Goal: Transaction & Acquisition: Purchase product/service

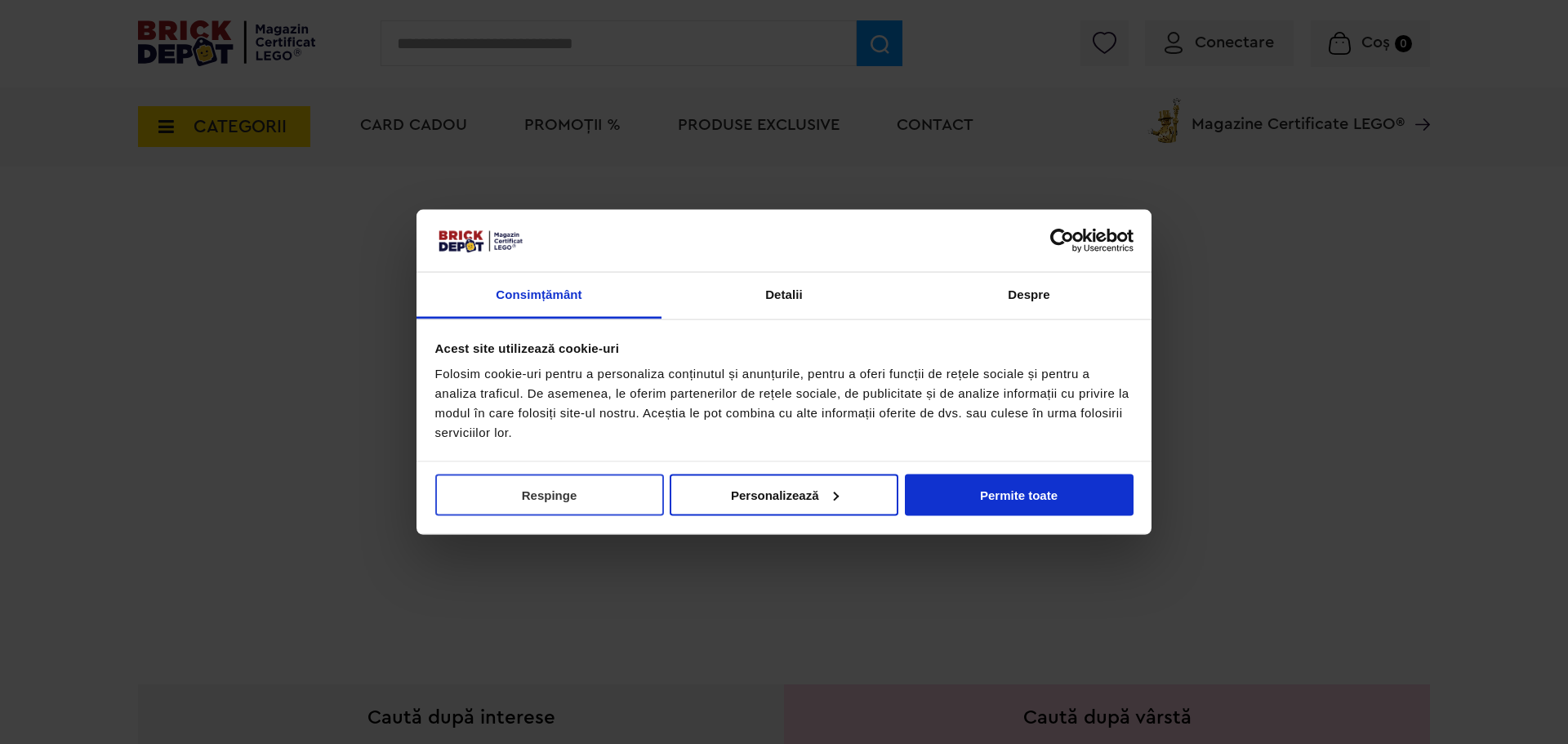
click at [596, 499] on button "Respinge" at bounding box center [549, 495] width 229 height 42
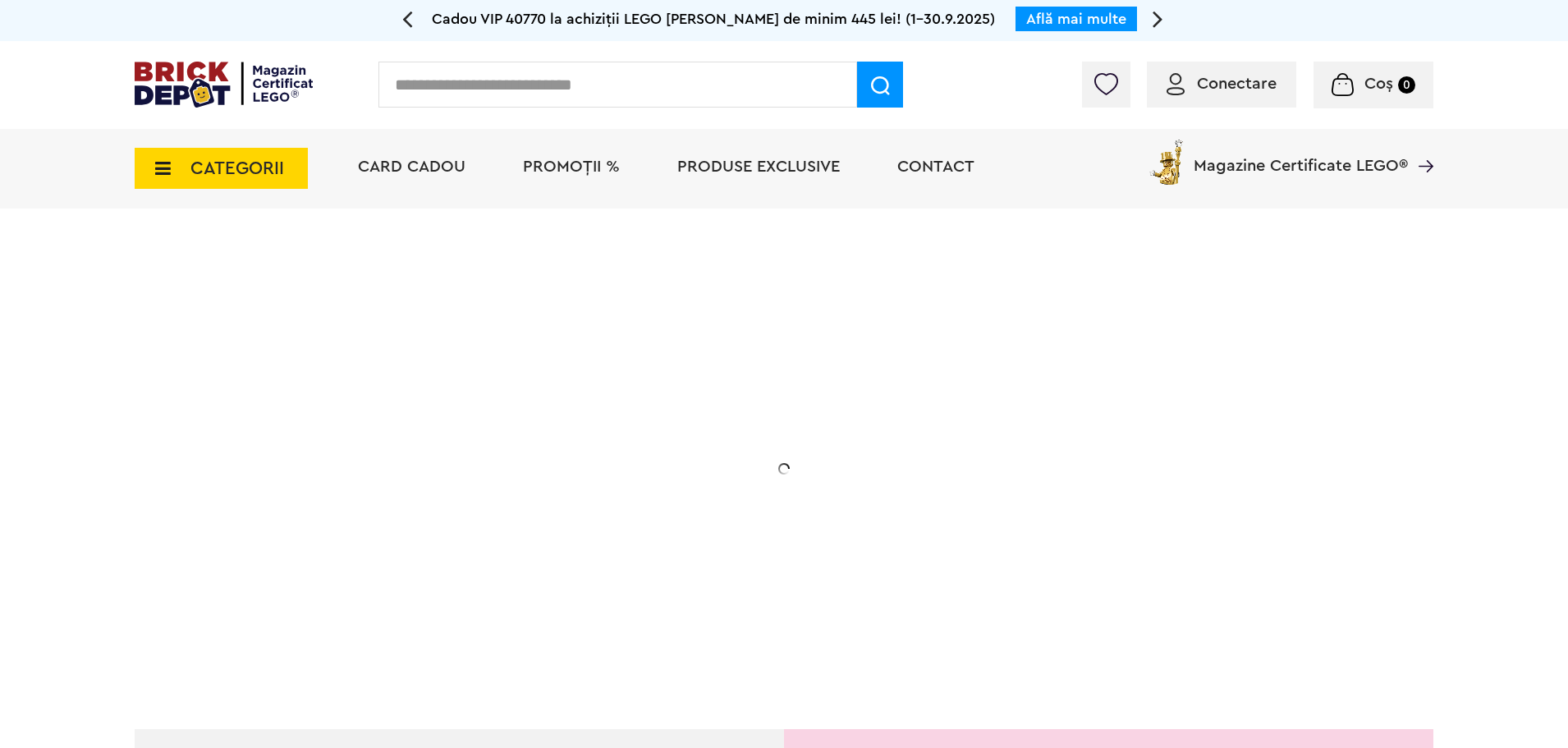
click at [573, 172] on span "PROMOȚII %" at bounding box center [571, 166] width 96 height 16
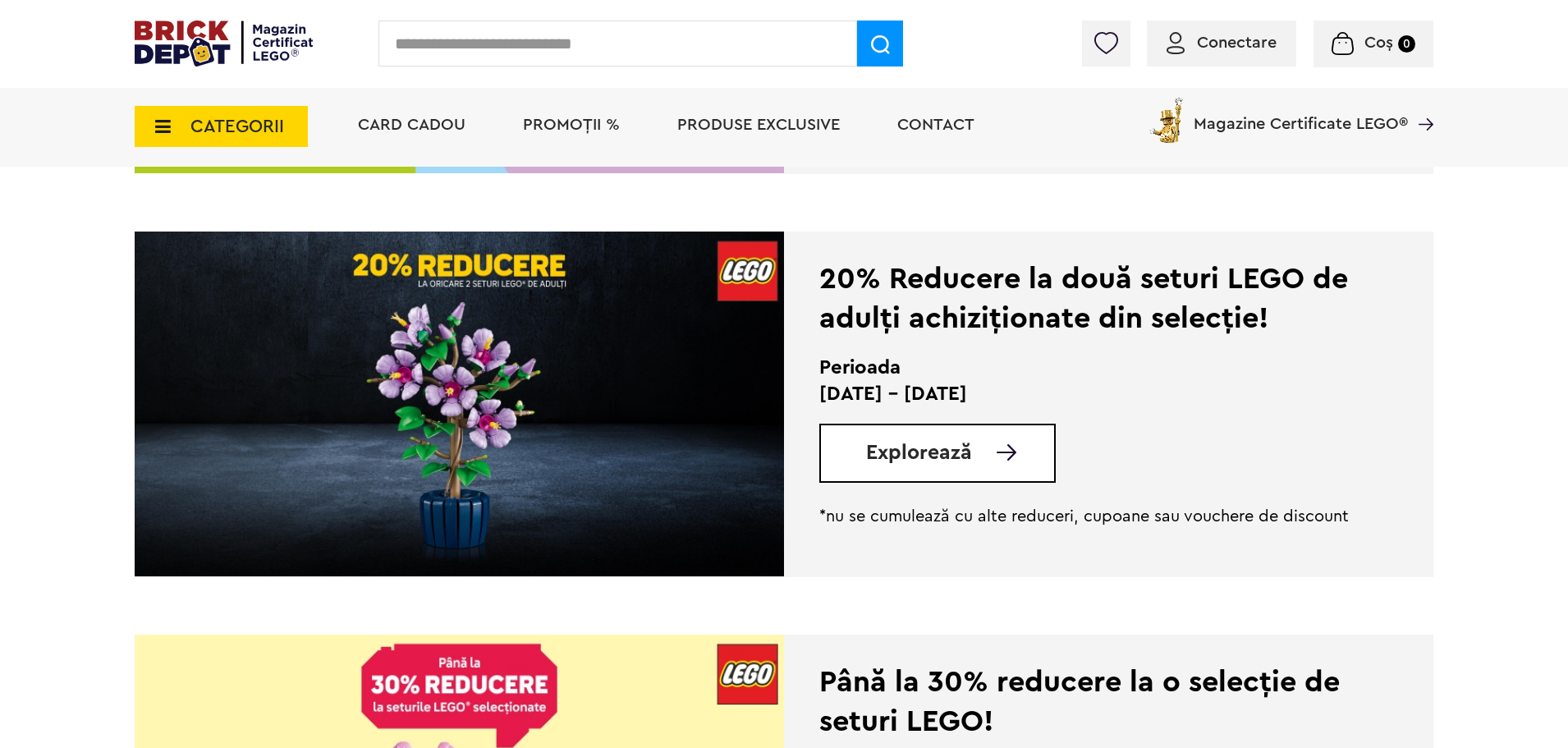
click at [996, 459] on img at bounding box center [1006, 452] width 20 height 16
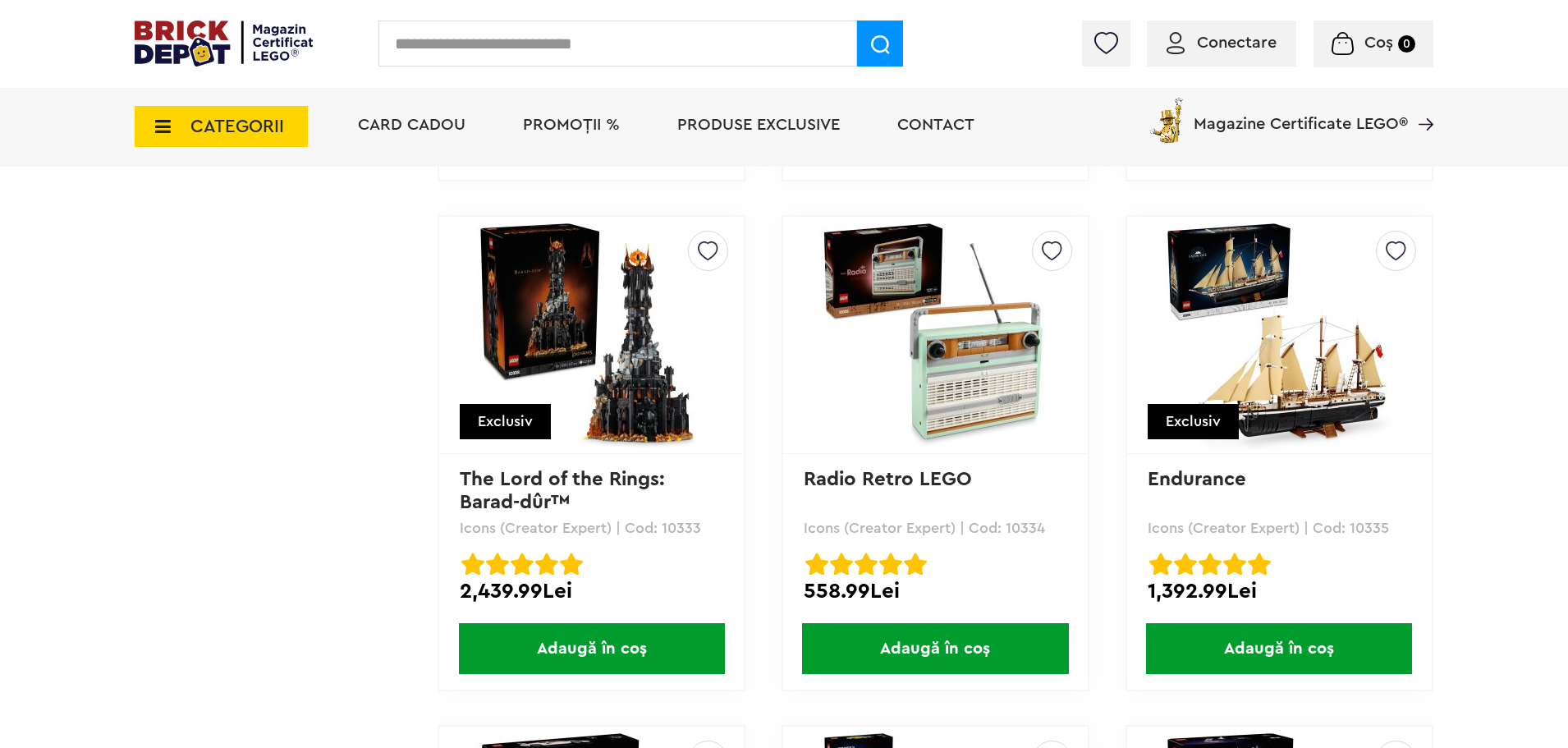
scroll to position [11794, 0]
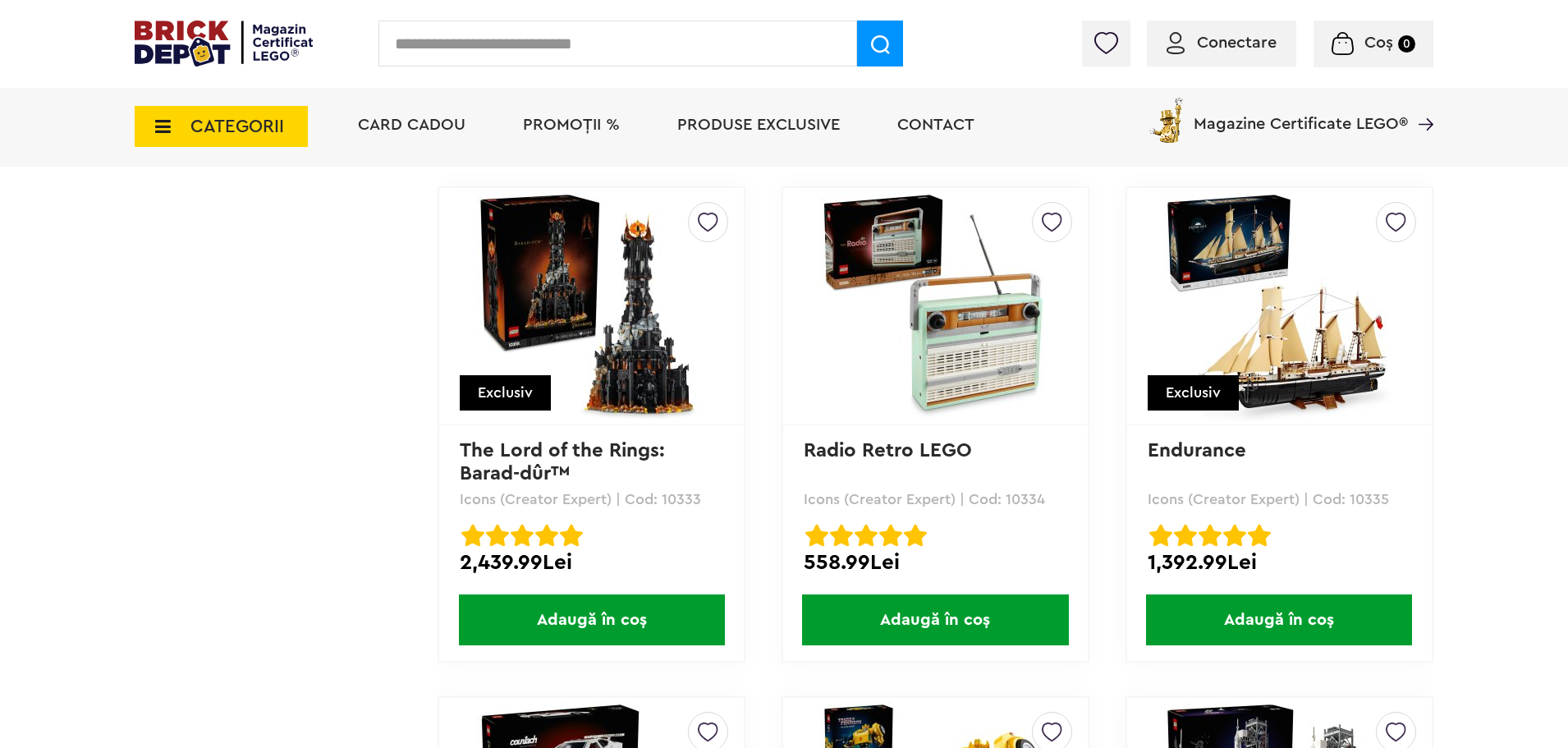
click at [979, 616] on span "Adaugă în coș" at bounding box center [935, 619] width 265 height 51
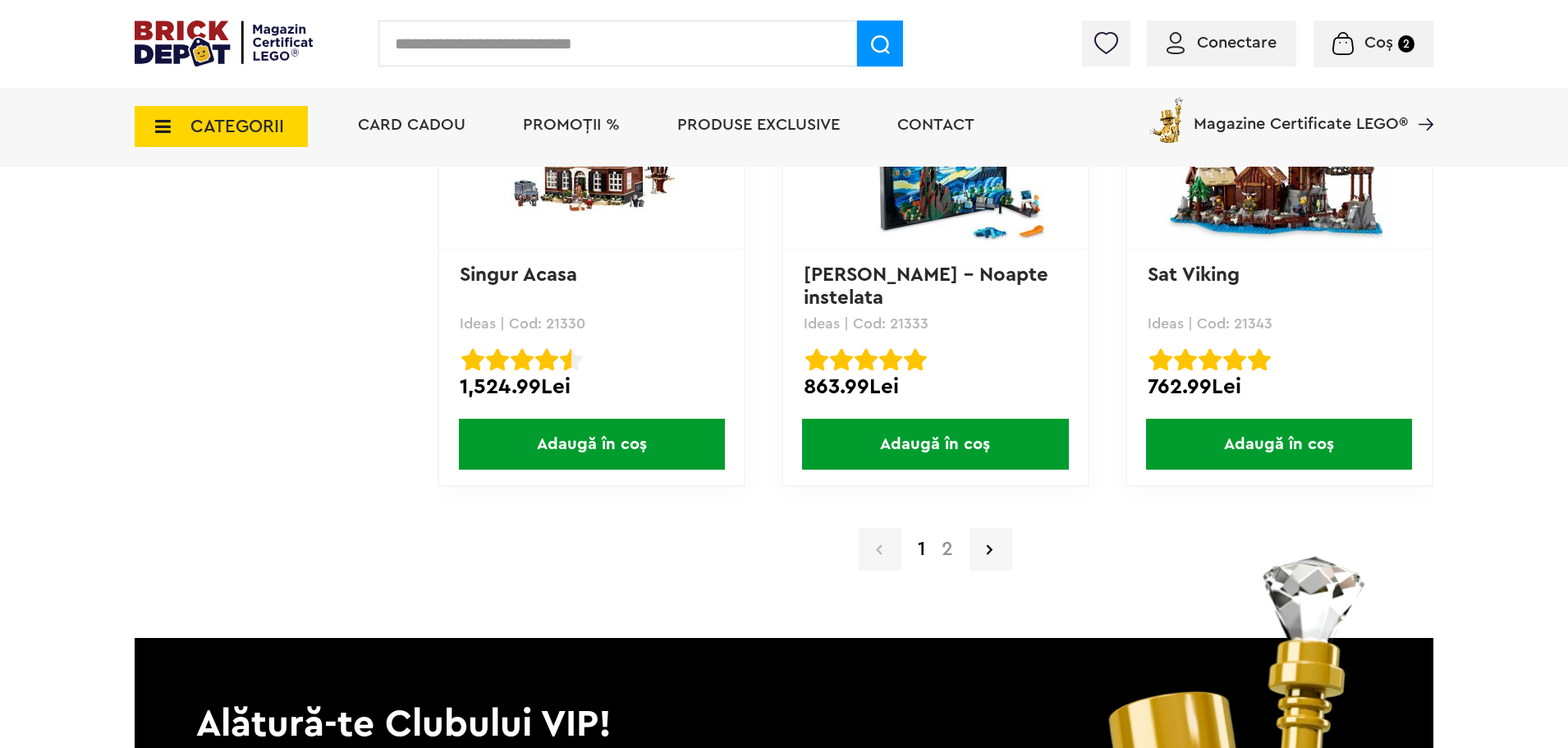
scroll to position [16064, 0]
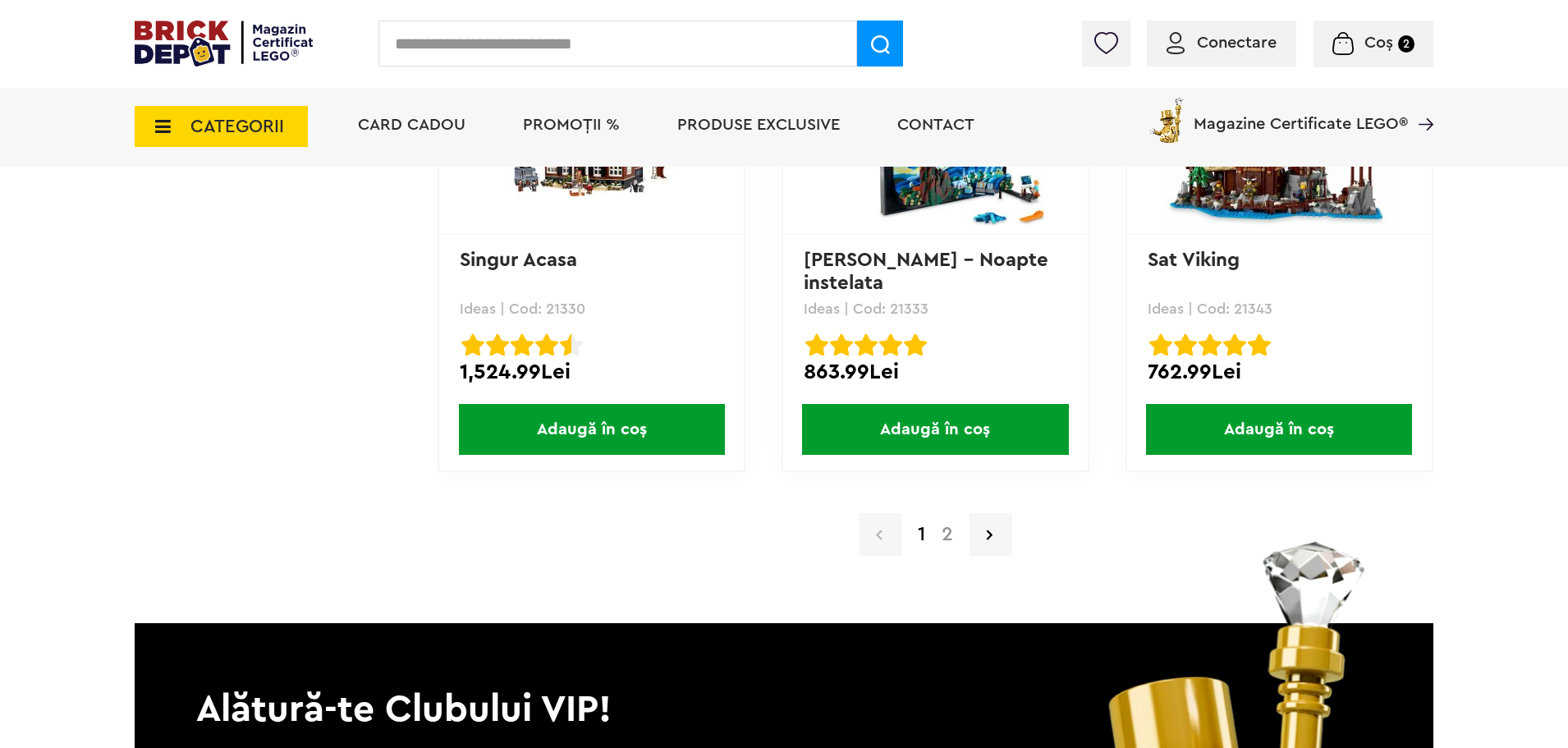
click at [942, 537] on link "2" at bounding box center [946, 534] width 28 height 20
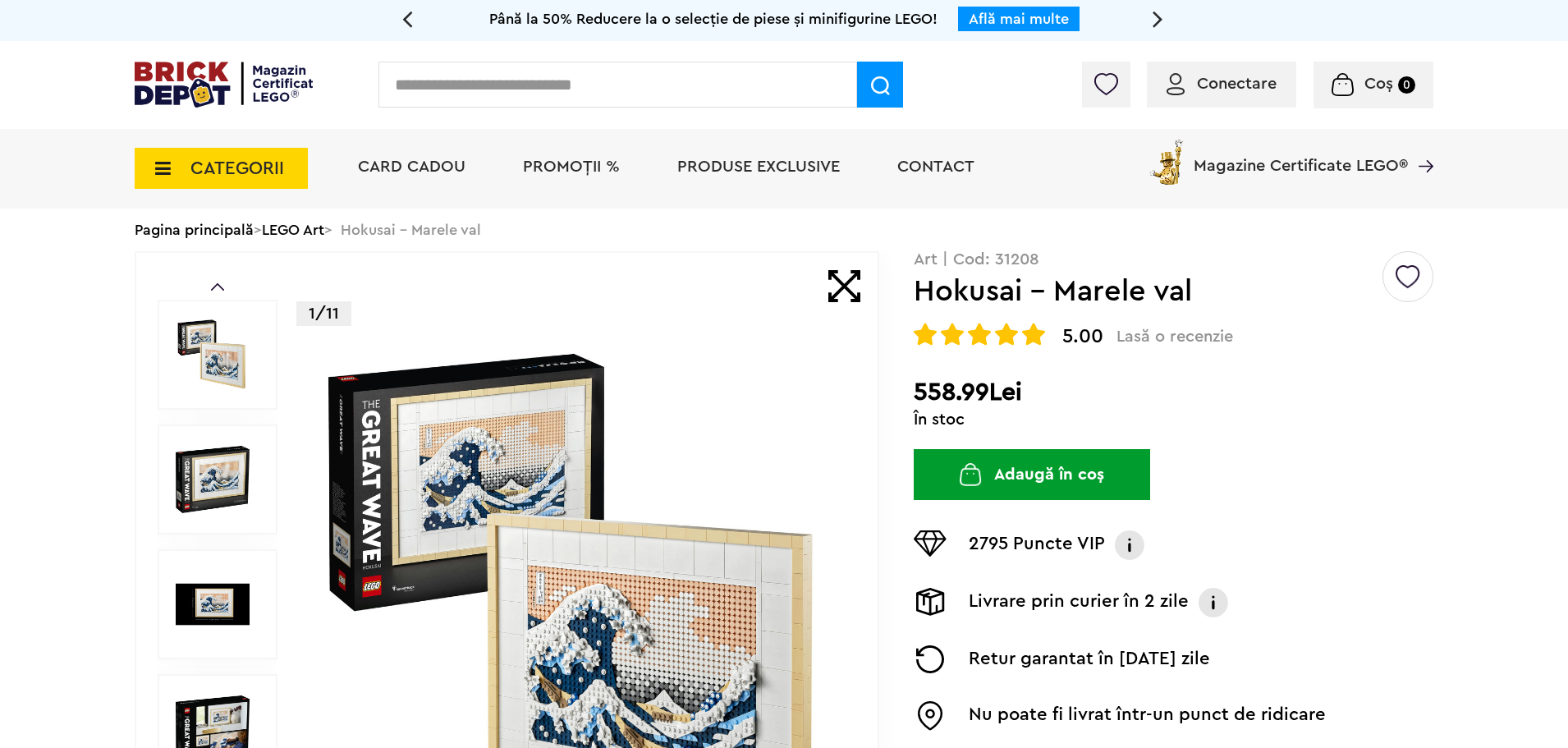
click at [1061, 477] on button "Adaugă în coș" at bounding box center [1032, 474] width 237 height 51
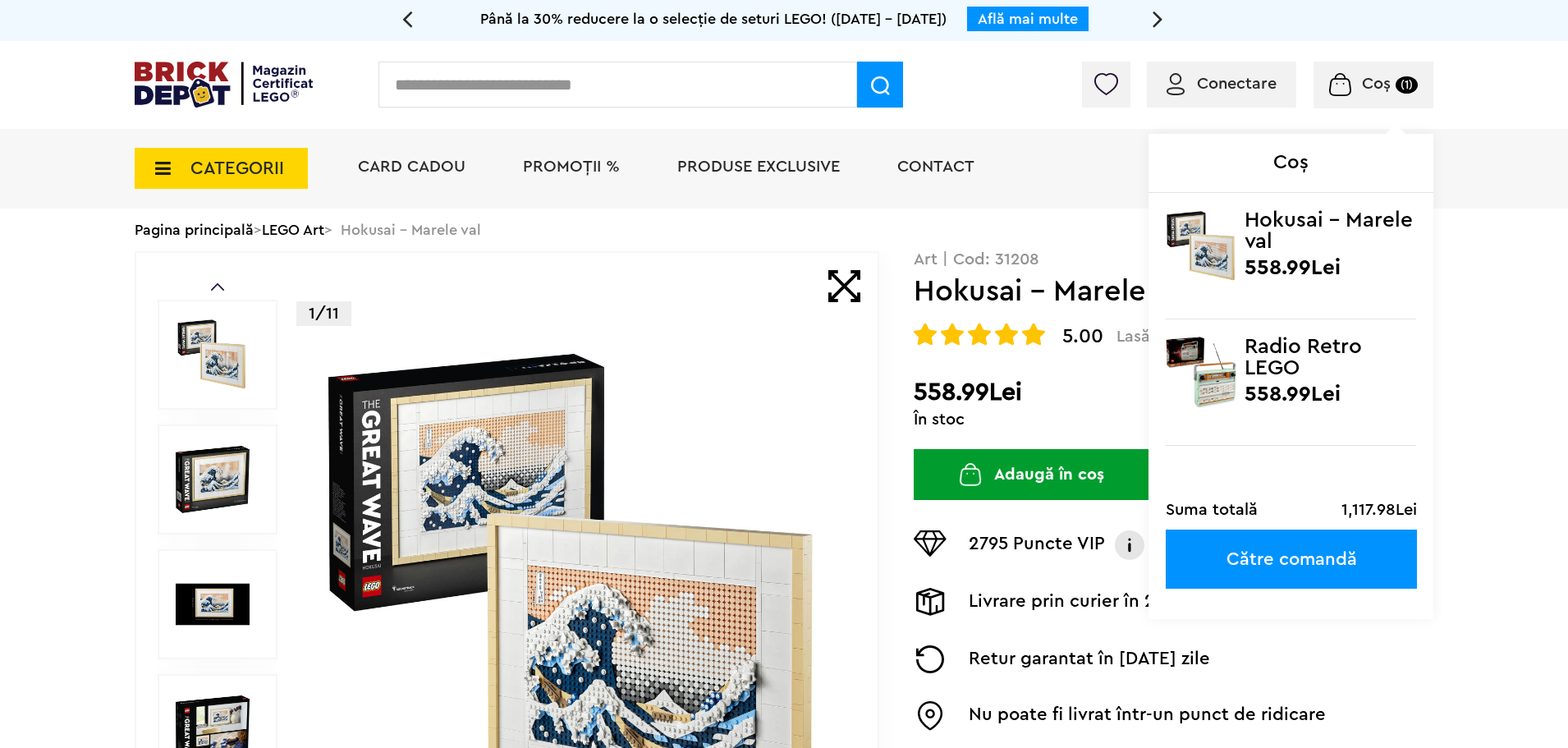
click at [1366, 73] on div "Coș (1) Coș Hokusai – Marele val 558.99Lei Radio Retro LEGO 558.99Lei Suma tota…" at bounding box center [1372, 84] width 119 height 47
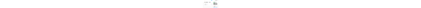
scroll to position [430, 0]
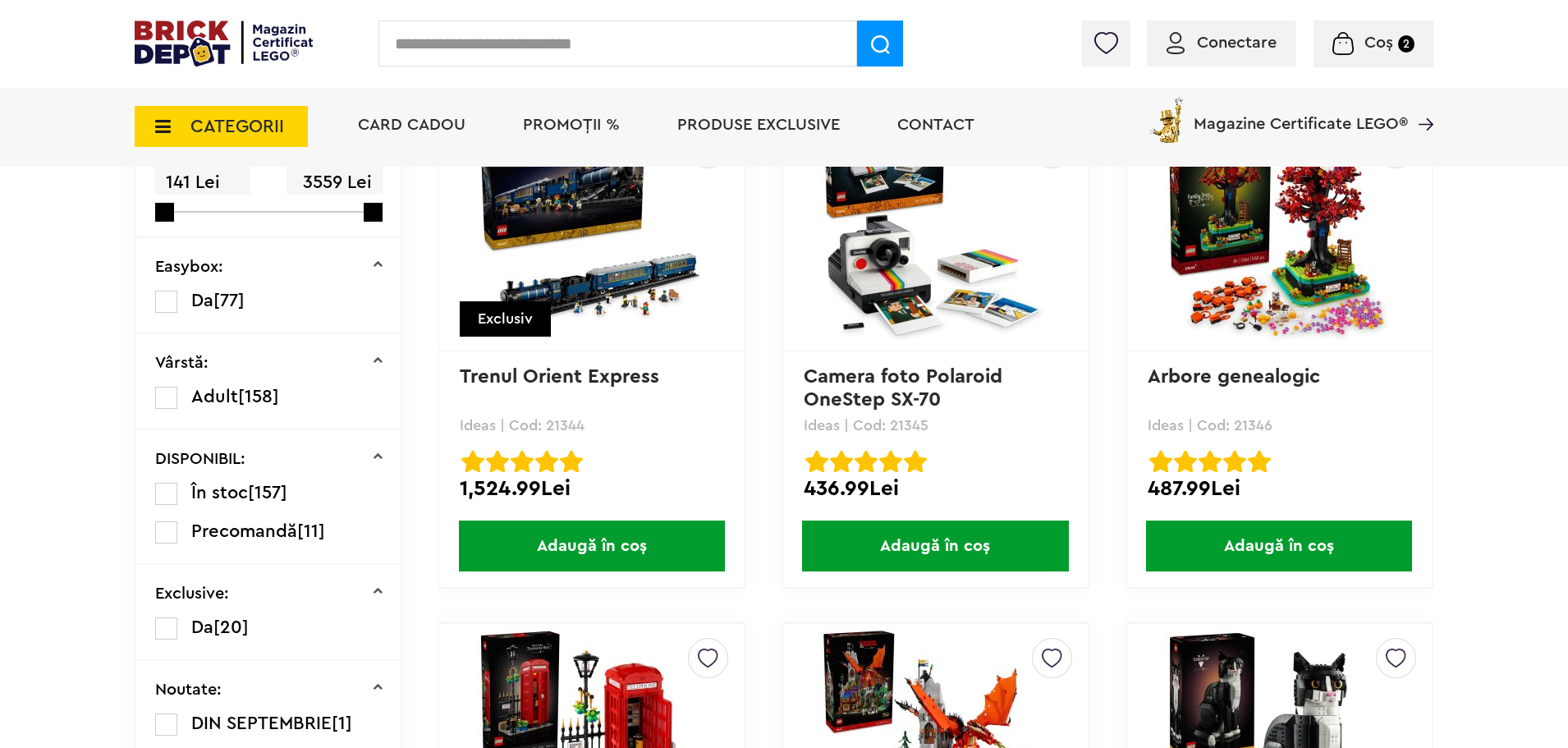
scroll to position [657, 0]
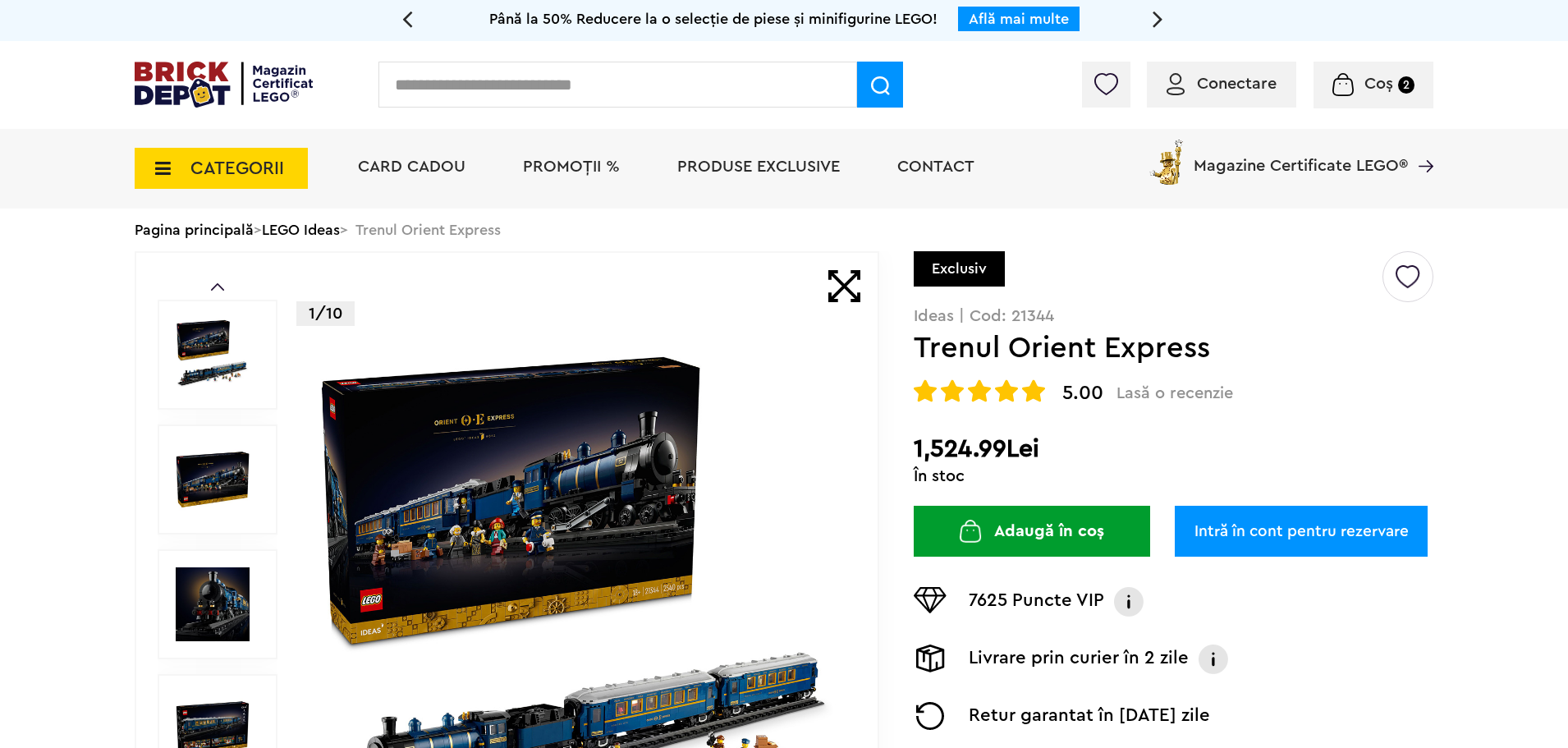
scroll to position [164, 0]
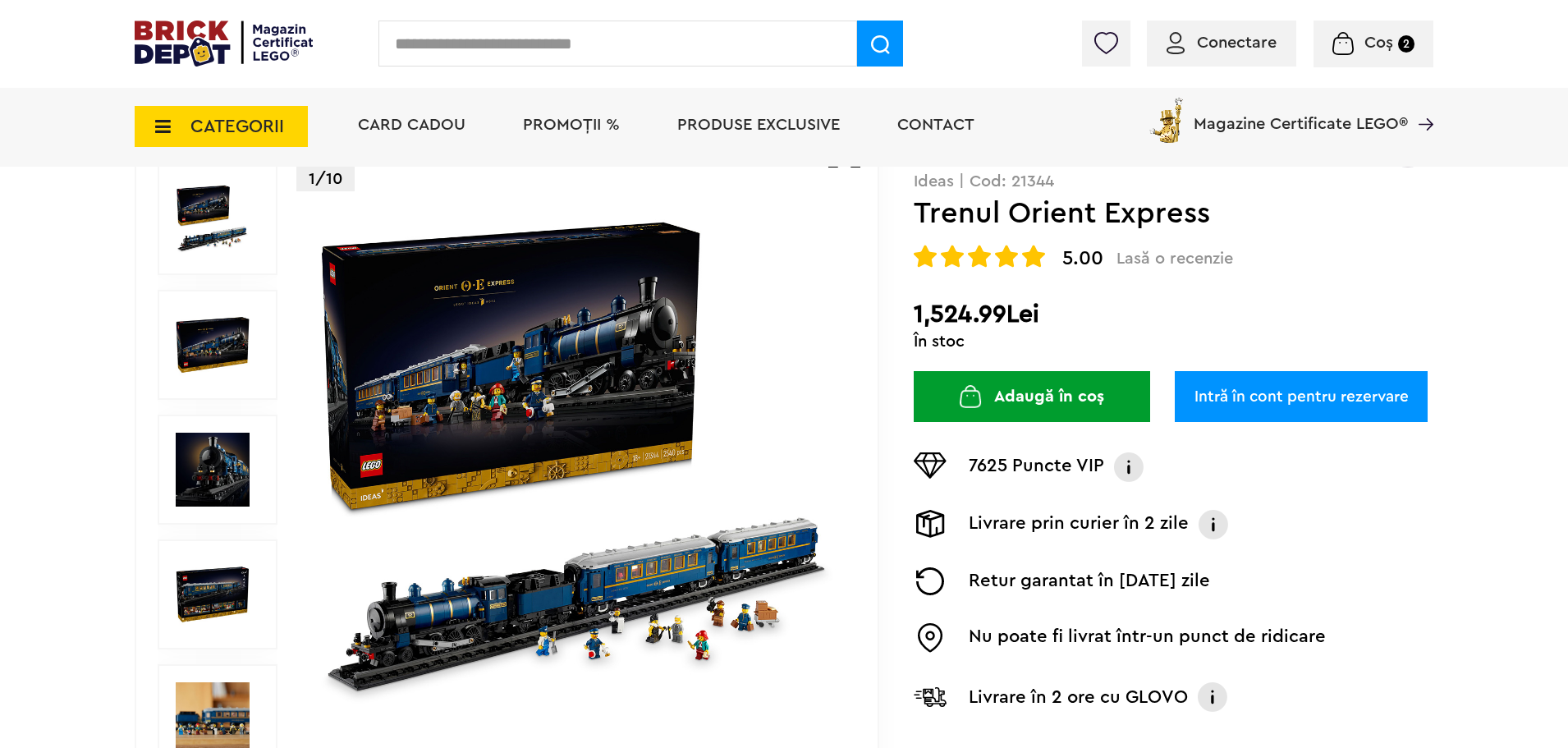
click at [555, 391] on img at bounding box center [578, 470] width 529 height 529
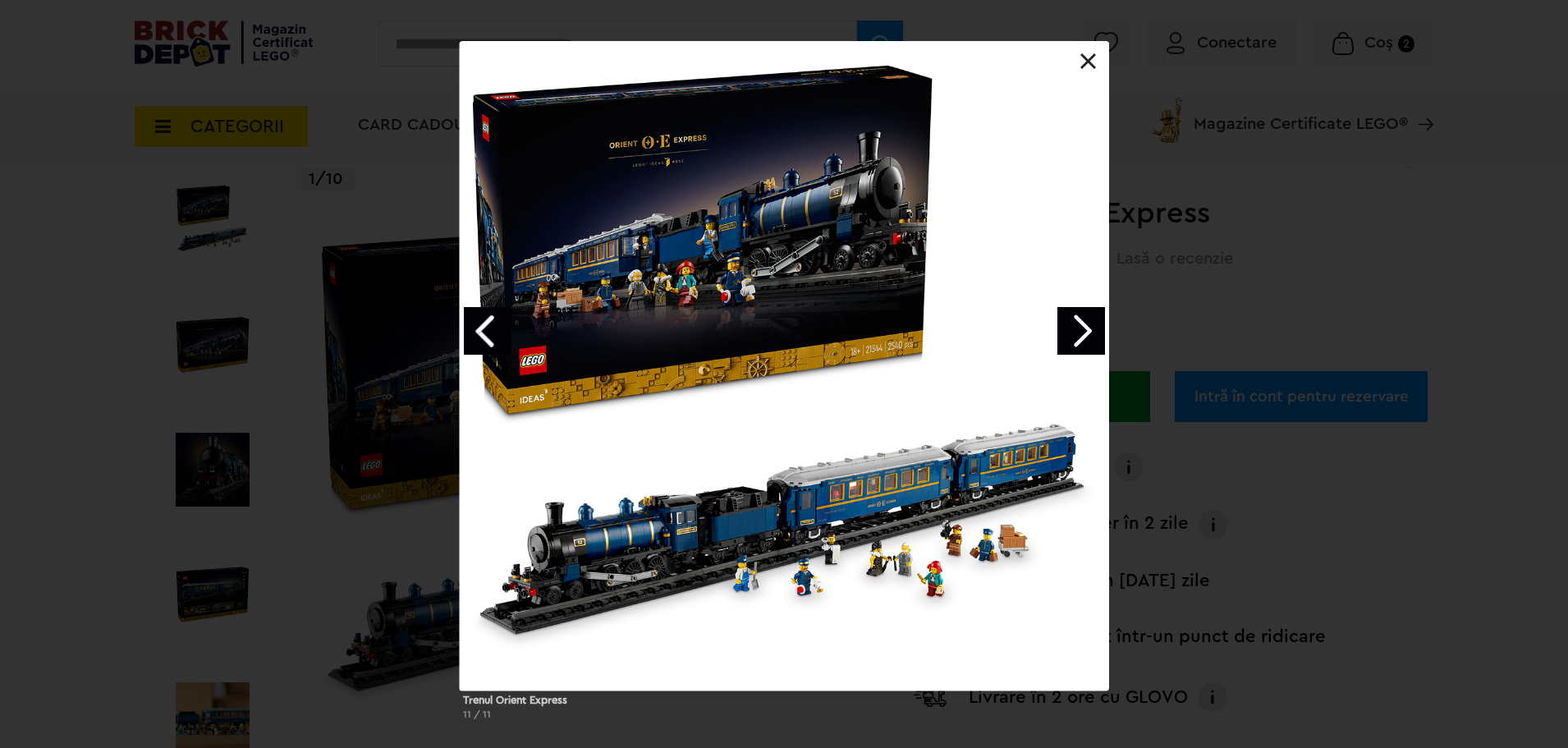
click at [1079, 342] on link "Next image" at bounding box center [1081, 331] width 48 height 48
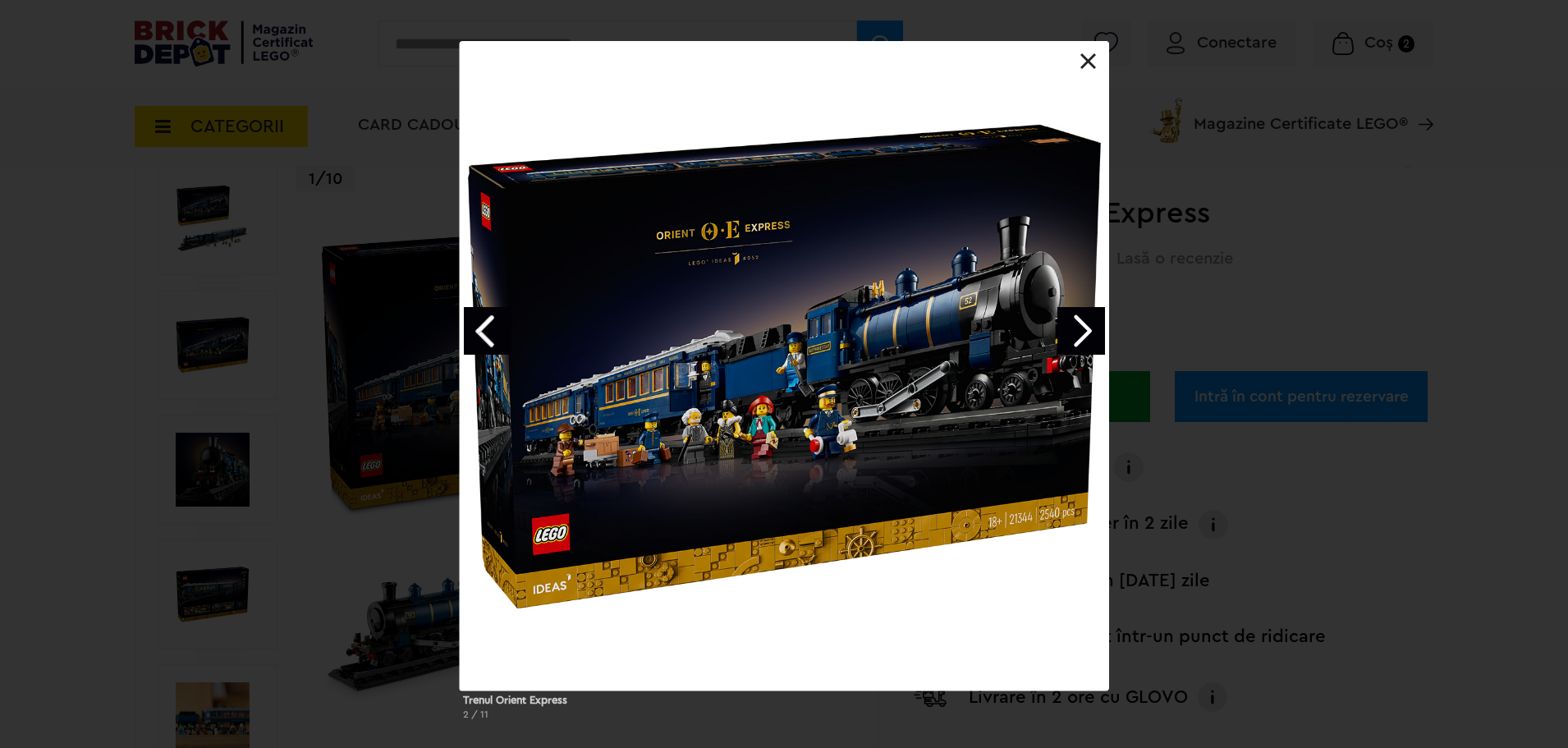
click at [1079, 342] on link "Next image" at bounding box center [1081, 331] width 48 height 48
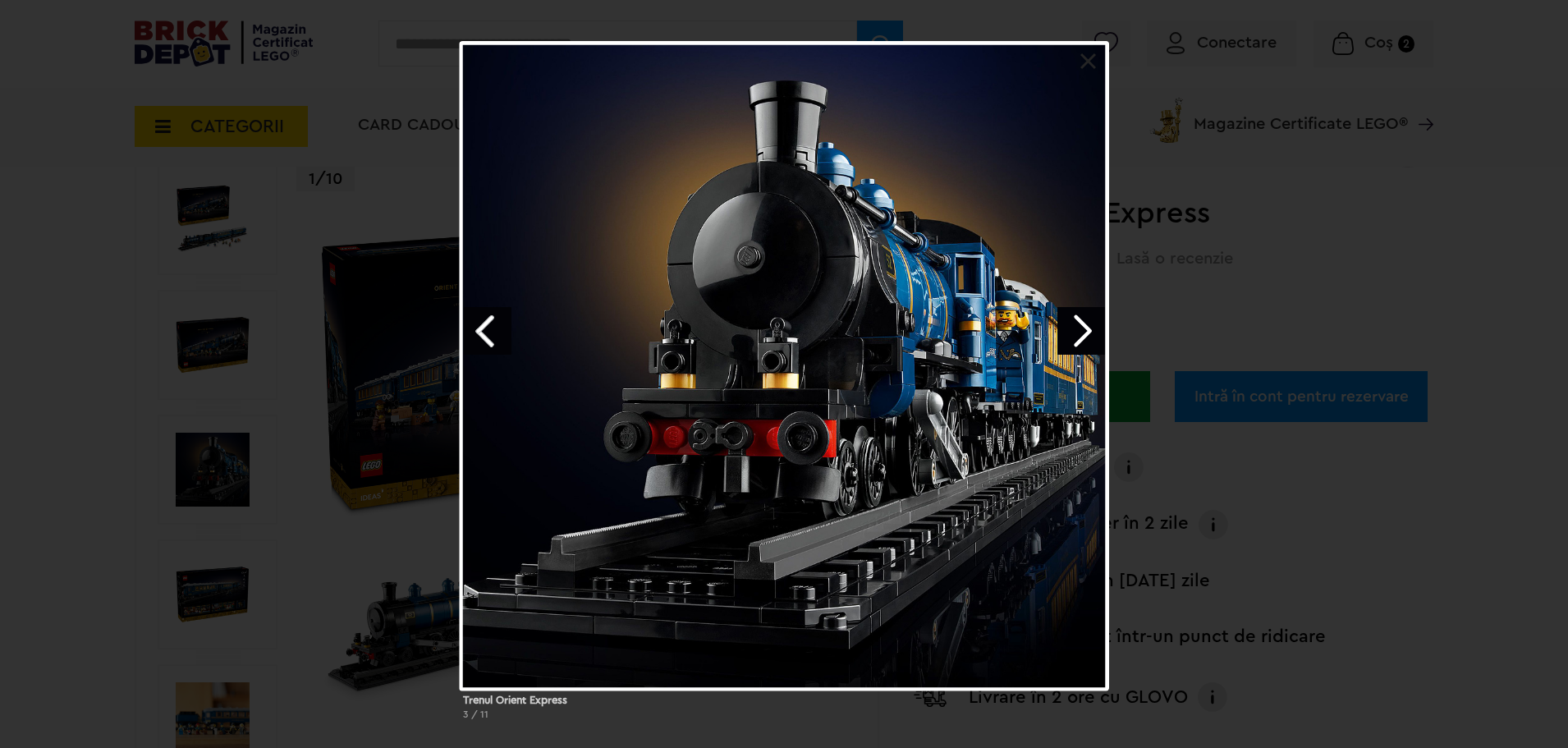
click at [1079, 342] on link "Next image" at bounding box center [1081, 331] width 48 height 48
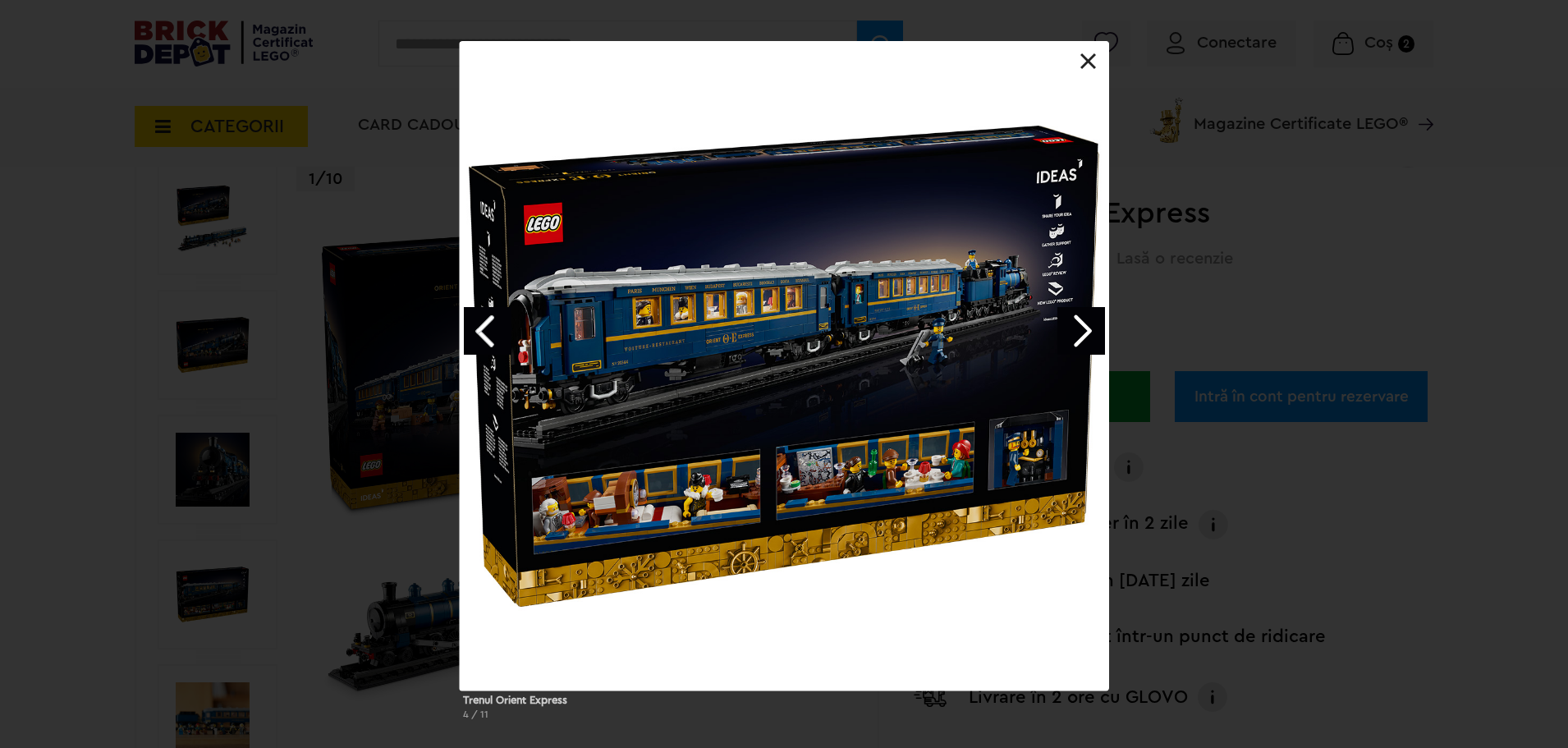
click at [1081, 342] on link "Next image" at bounding box center [1081, 331] width 48 height 48
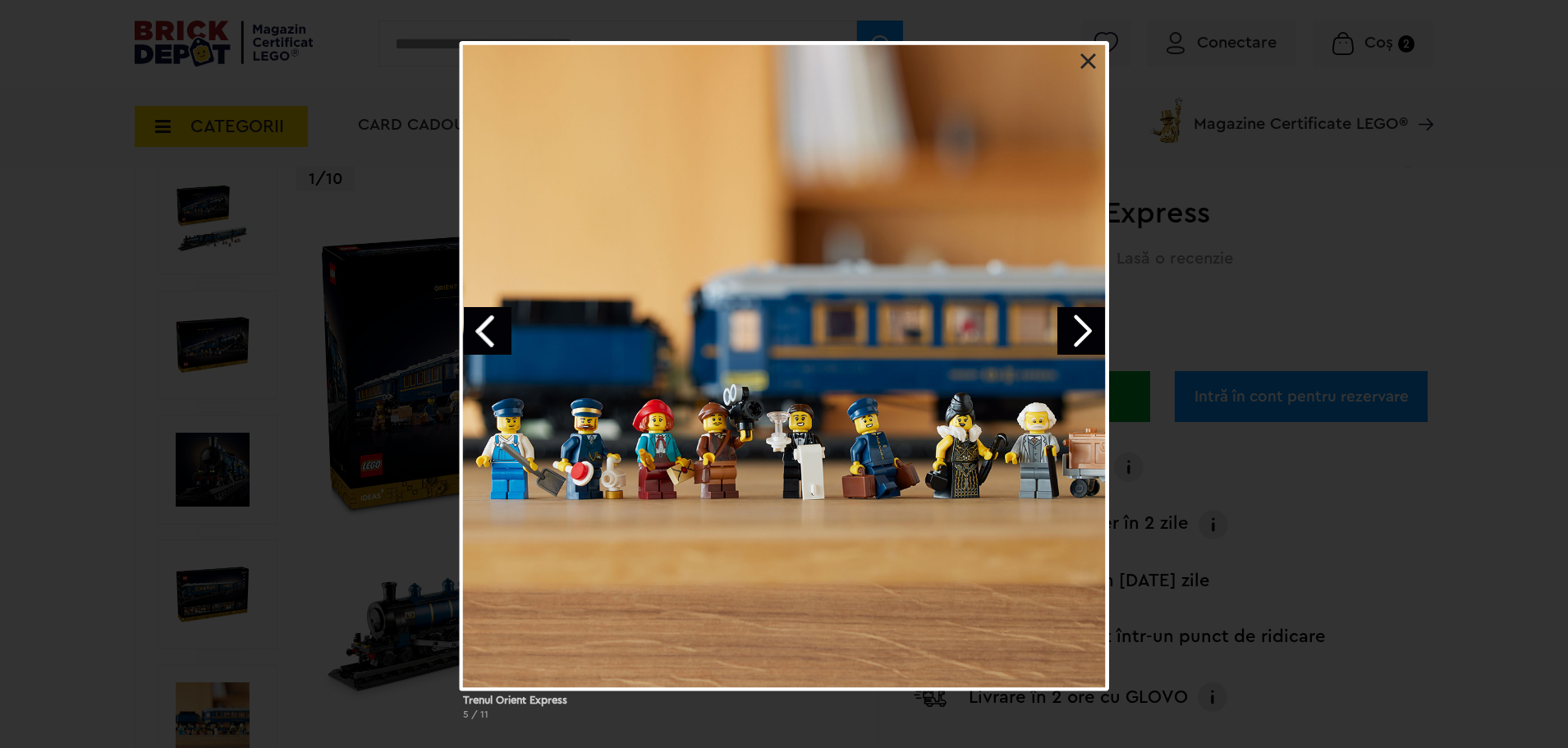
click at [1081, 342] on link "Next image" at bounding box center [1081, 331] width 48 height 48
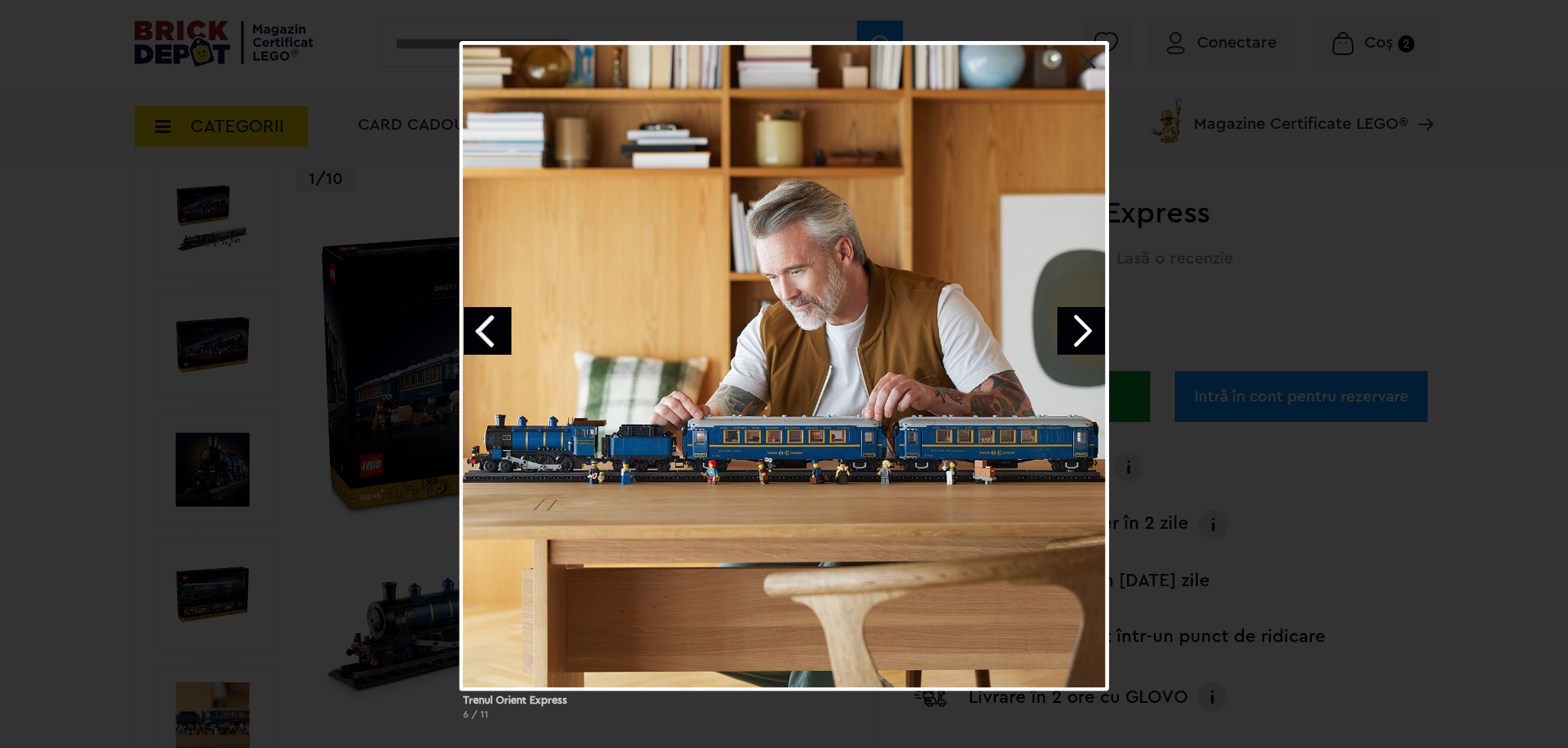
click at [1078, 337] on link "Next image" at bounding box center [1081, 331] width 48 height 48
